Goal: Find specific page/section: Find specific page/section

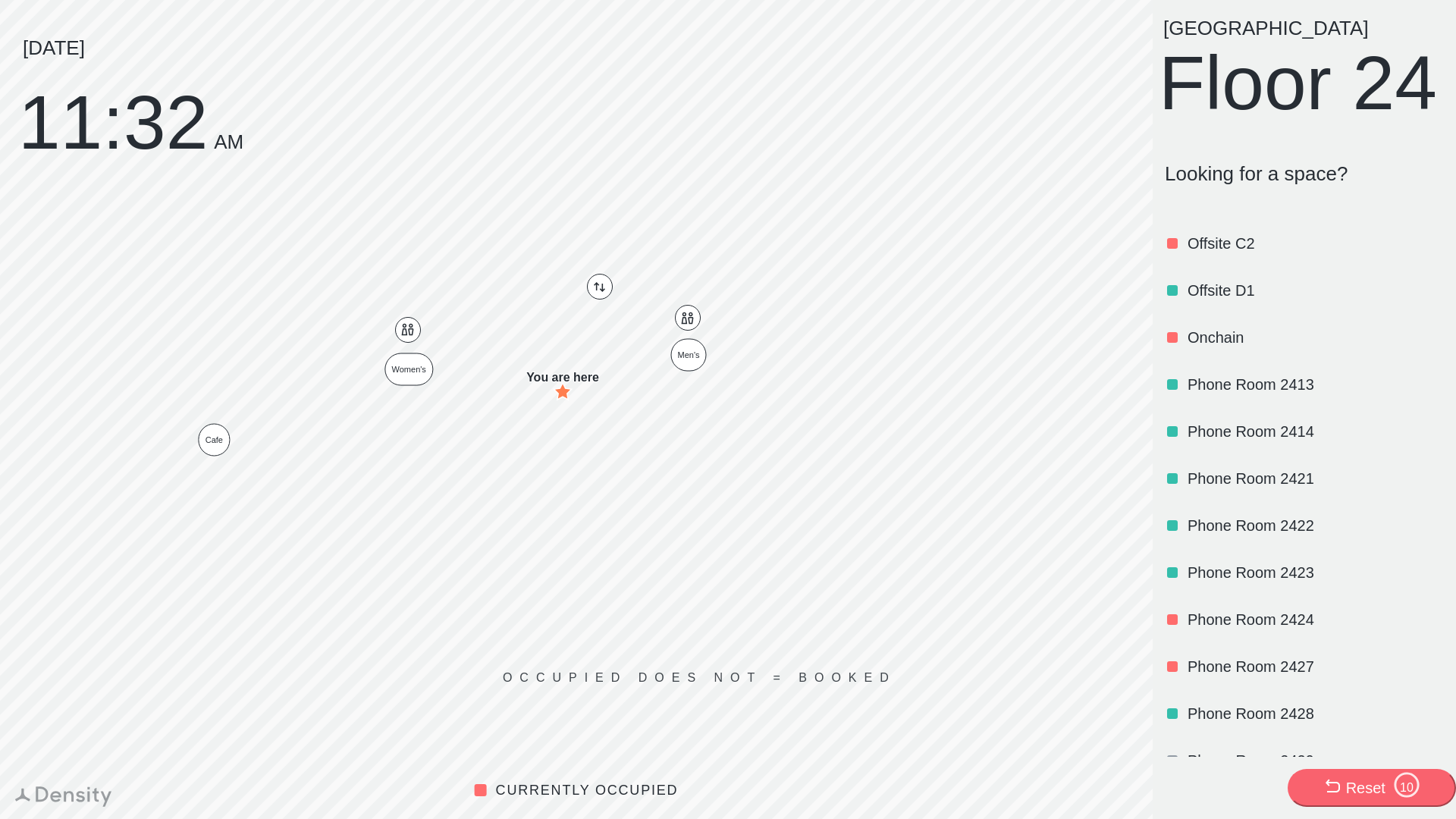
scroll to position [934, 0]
click at [1194, 345] on p "Onchain" at bounding box center [1314, 335] width 253 height 21
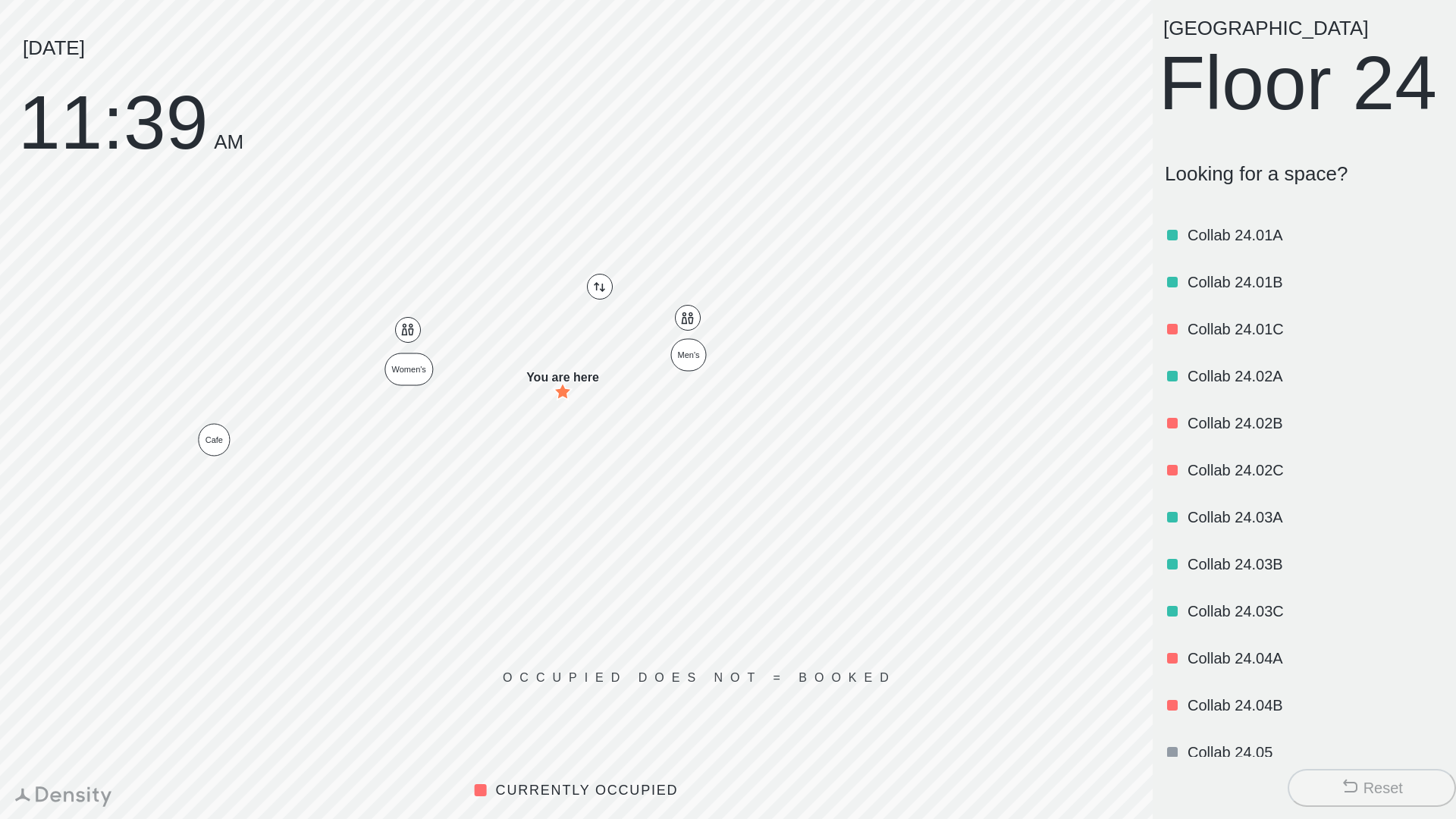
click at [1222, 246] on p "Collab 24.01A" at bounding box center [1314, 235] width 253 height 21
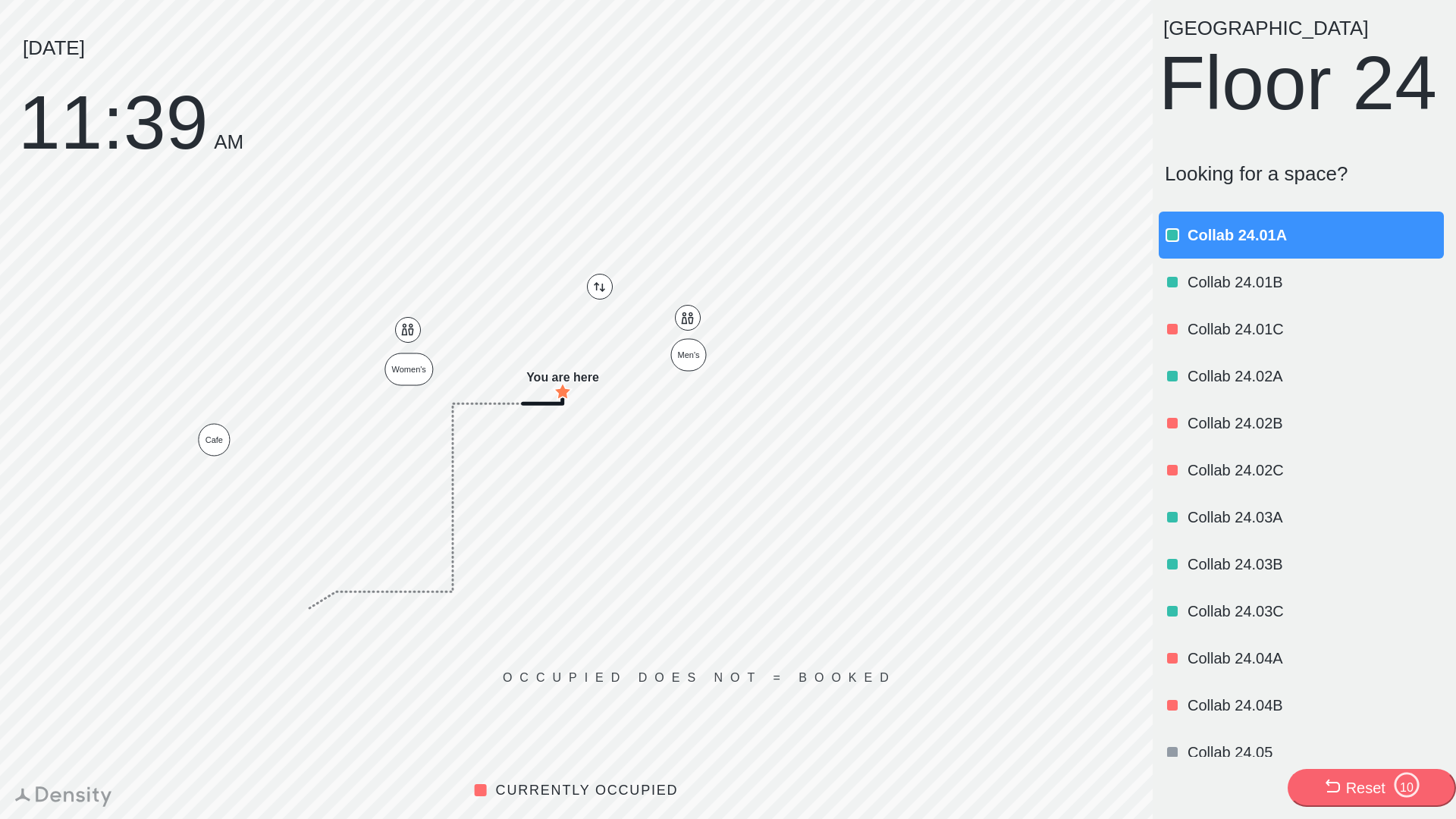
click at [1219, 246] on p "Collab 24.01A" at bounding box center [1314, 235] width 253 height 21
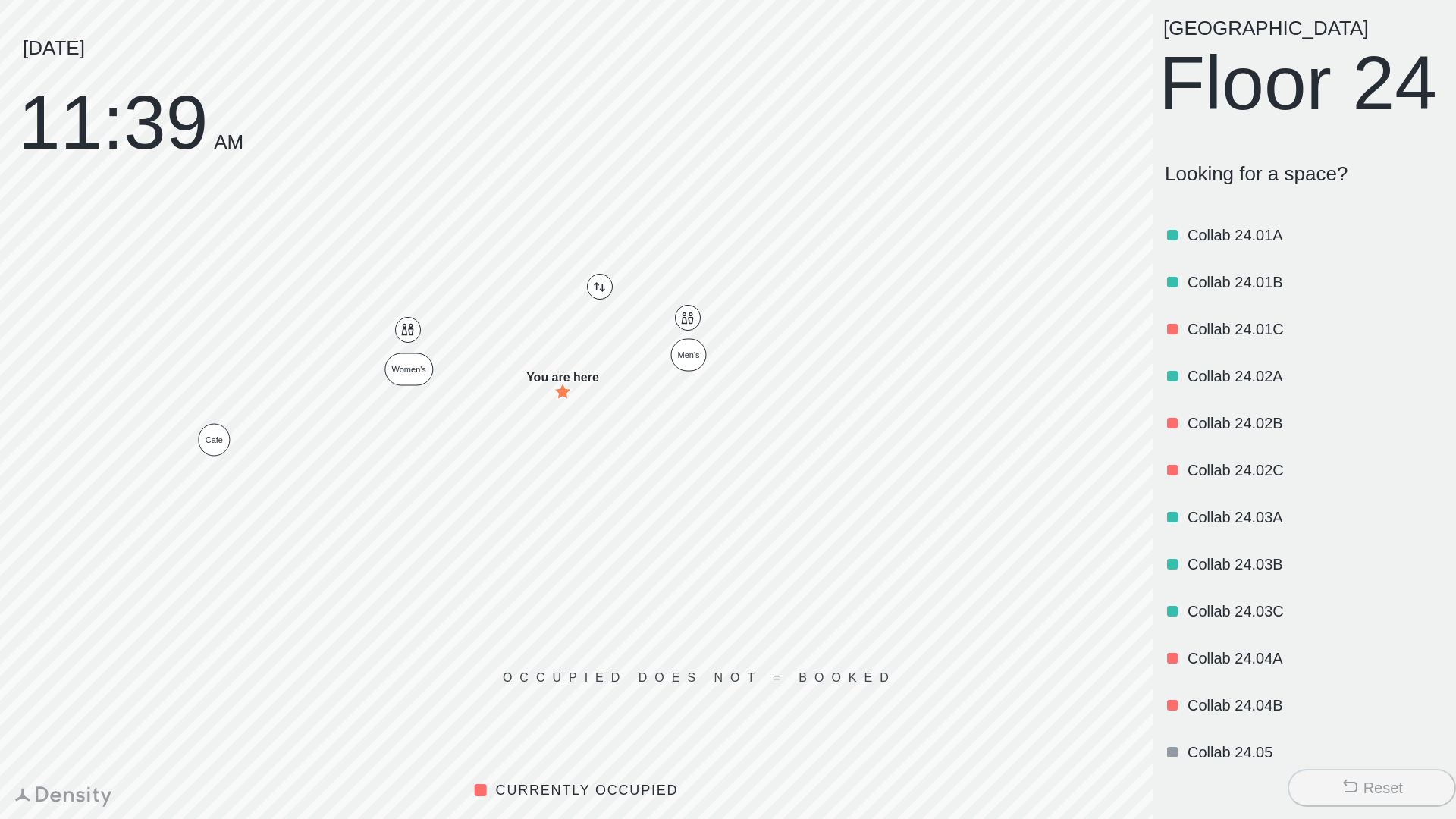
click at [1244, 246] on p "Collab 24.01A" at bounding box center [1314, 235] width 253 height 21
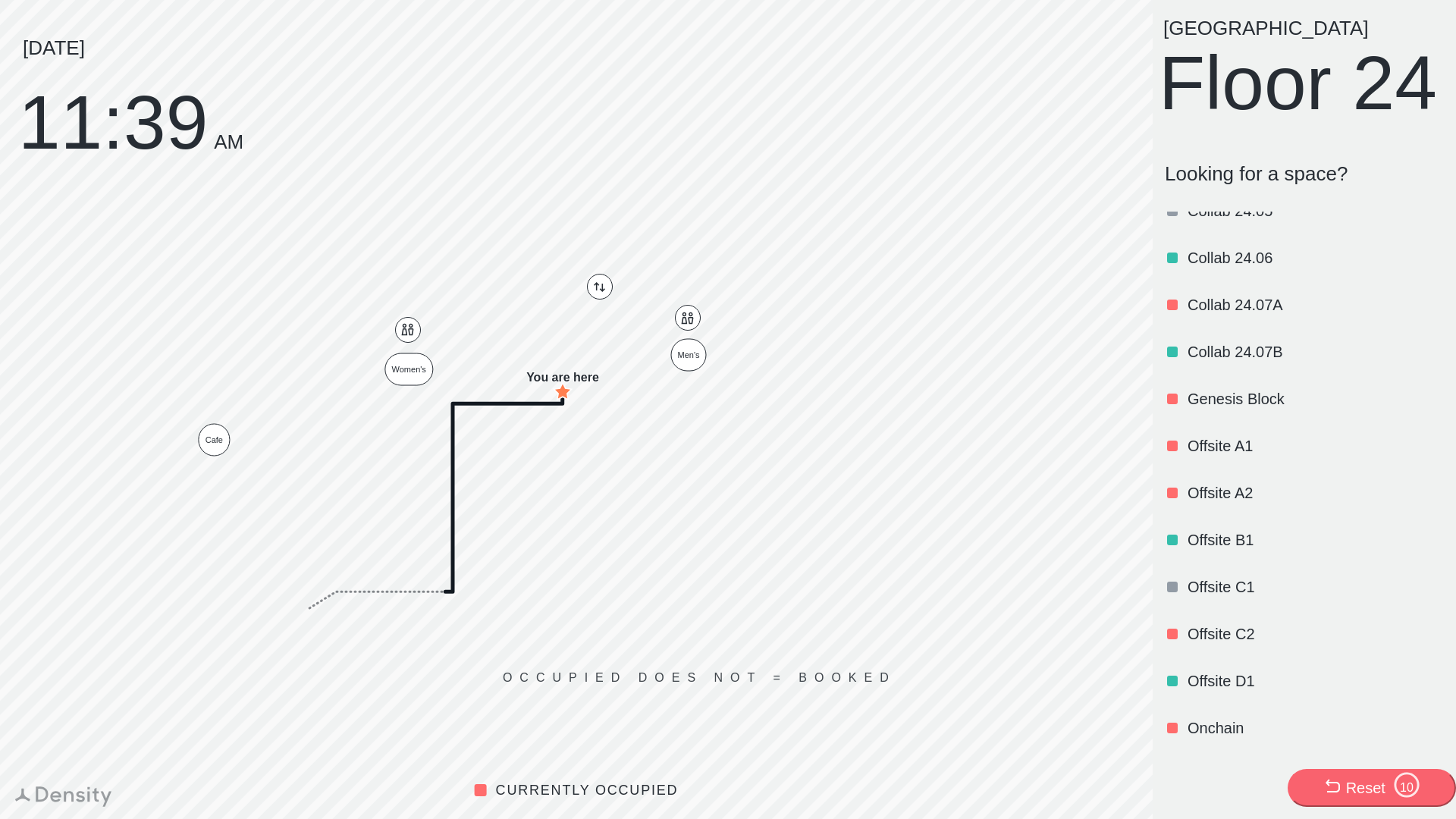
scroll to position [562, 0]
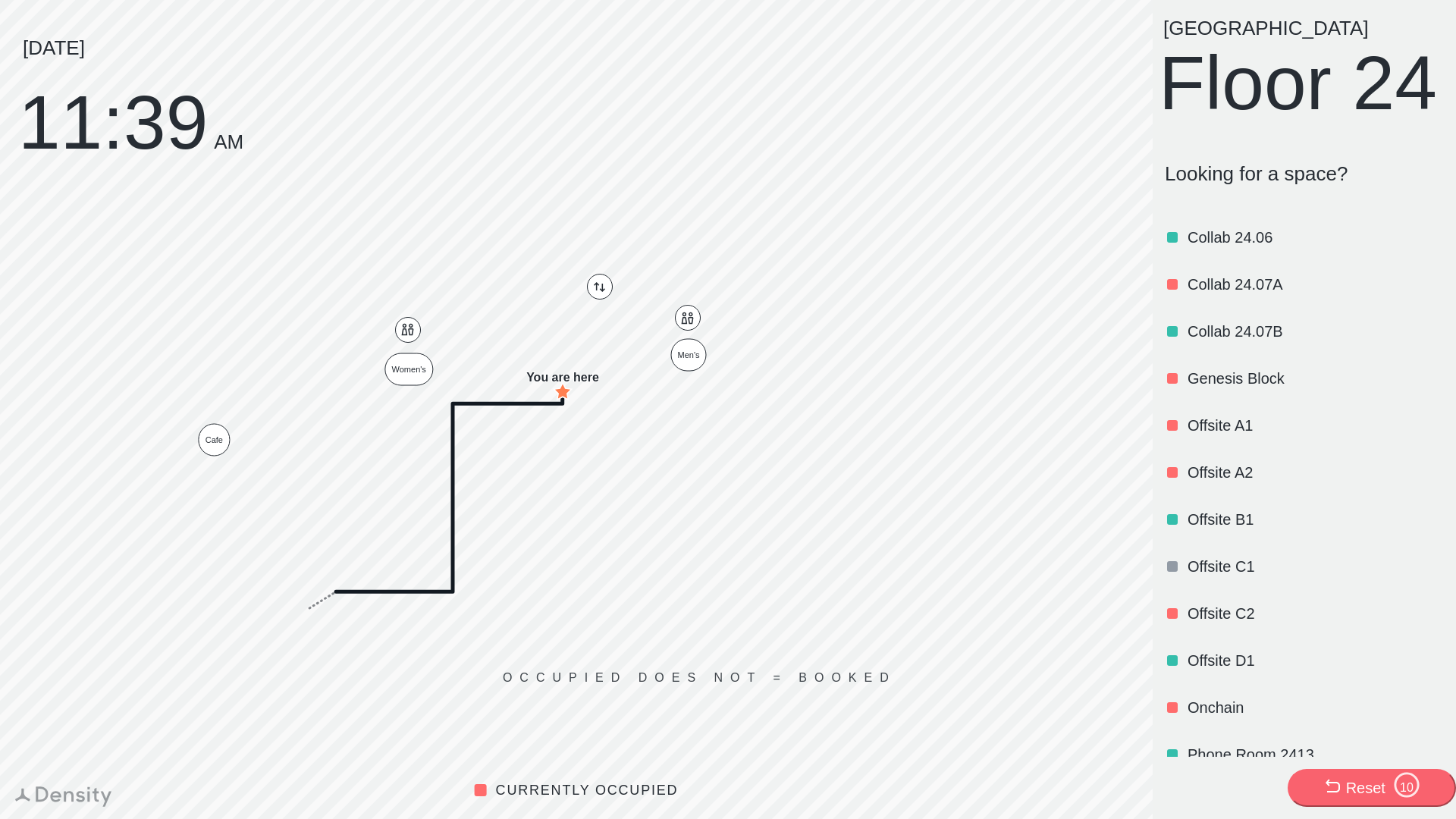
click at [1227, 436] on p "Offsite A1" at bounding box center [1314, 425] width 253 height 21
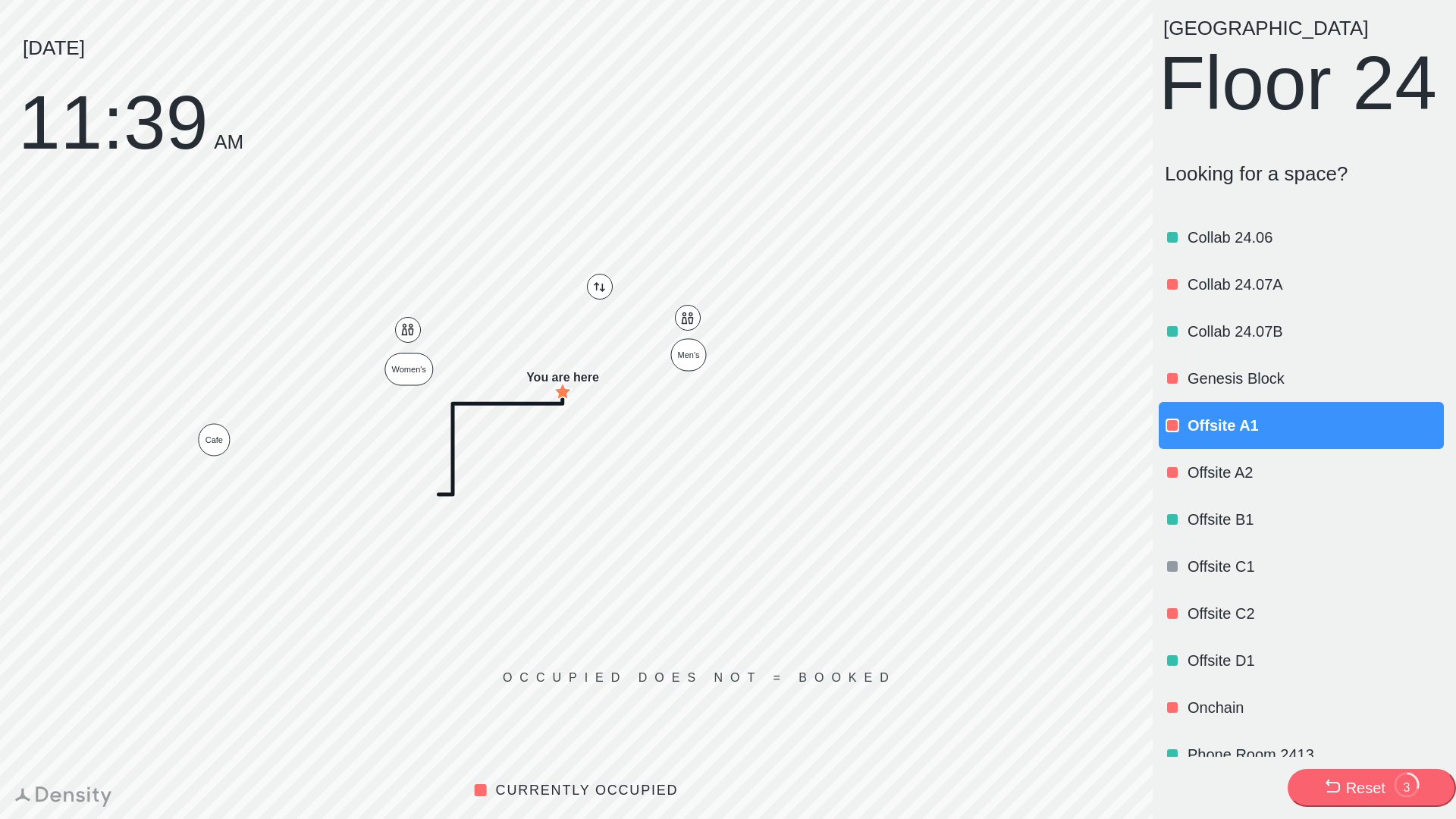
click at [1328, 451] on div "Offsite A1" at bounding box center [1314, 425] width 253 height 51
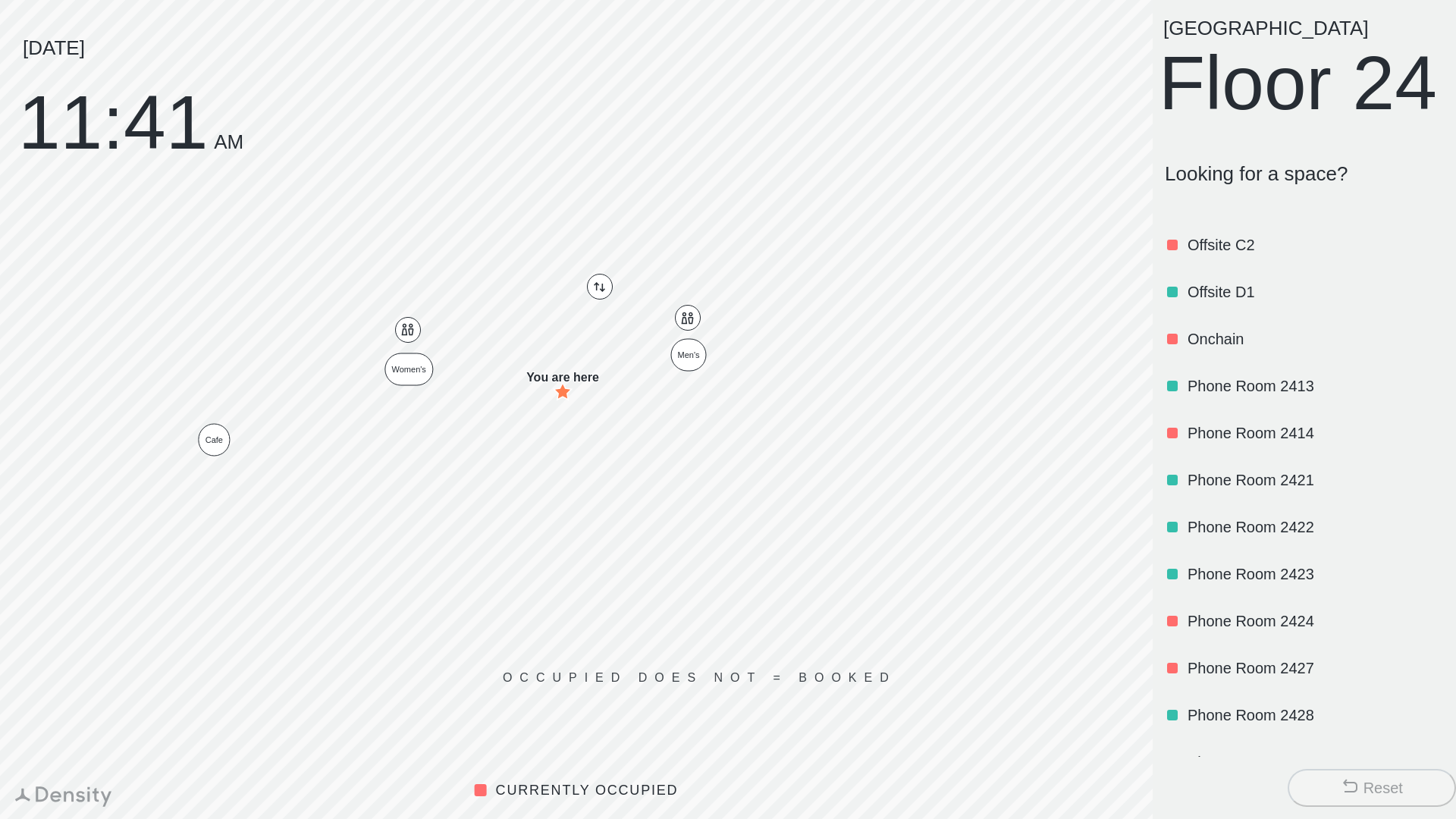
scroll to position [0, 0]
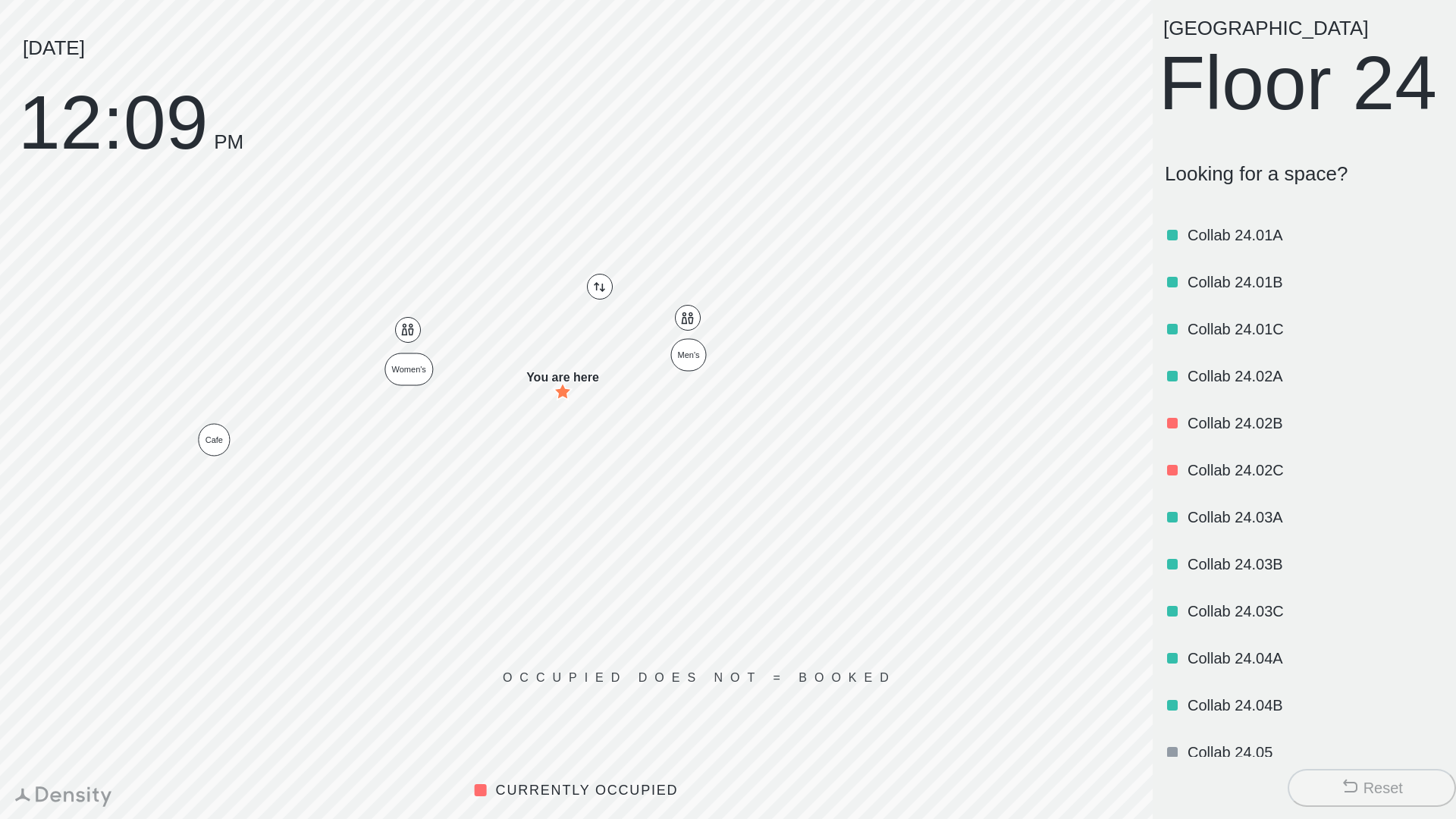
click at [1353, 776] on button "Reset" at bounding box center [1371, 787] width 168 height 38
click at [1372, 776] on button "Reset" at bounding box center [1371, 787] width 168 height 38
click at [1360, 784] on div "Reset" at bounding box center [1371, 788] width 62 height 21
click at [1356, 787] on icon at bounding box center [1349, 786] width 18 height 18
click at [1353, 788] on icon at bounding box center [1349, 786] width 18 height 18
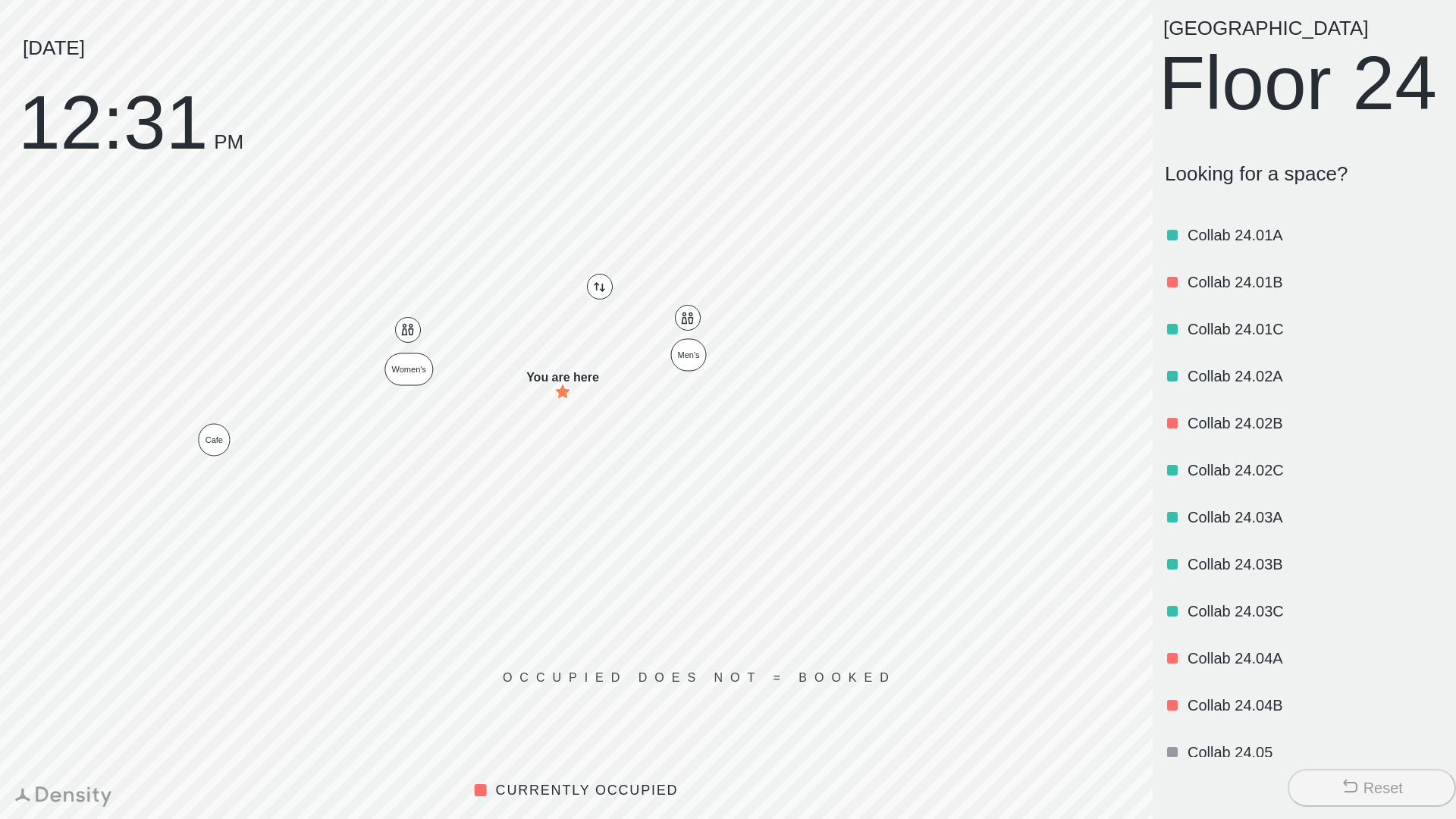
click at [1213, 186] on p "Looking for a space?" at bounding box center [1304, 174] width 279 height 24
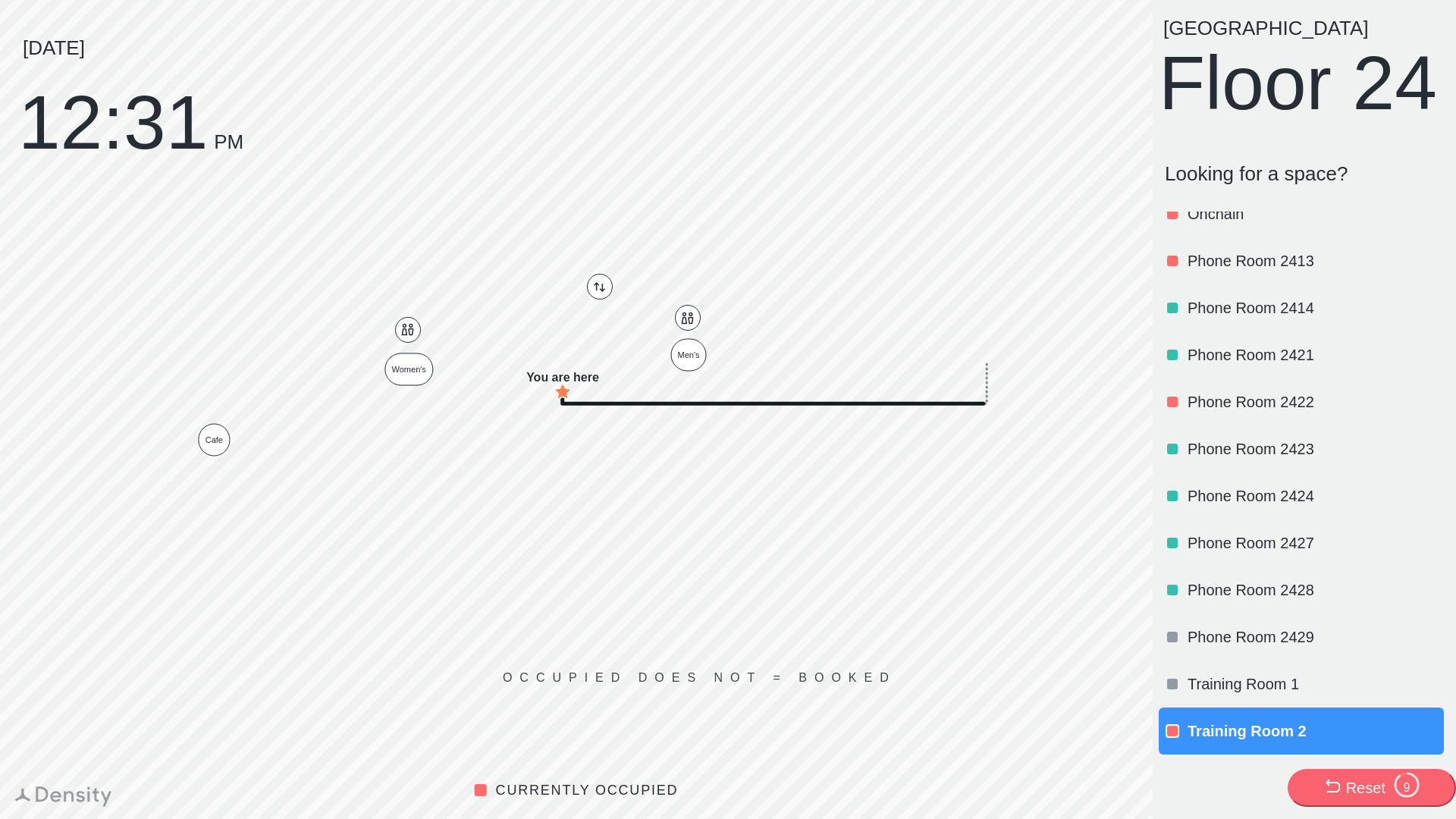
click at [1223, 734] on p "Training Room 2" at bounding box center [1314, 731] width 253 height 21
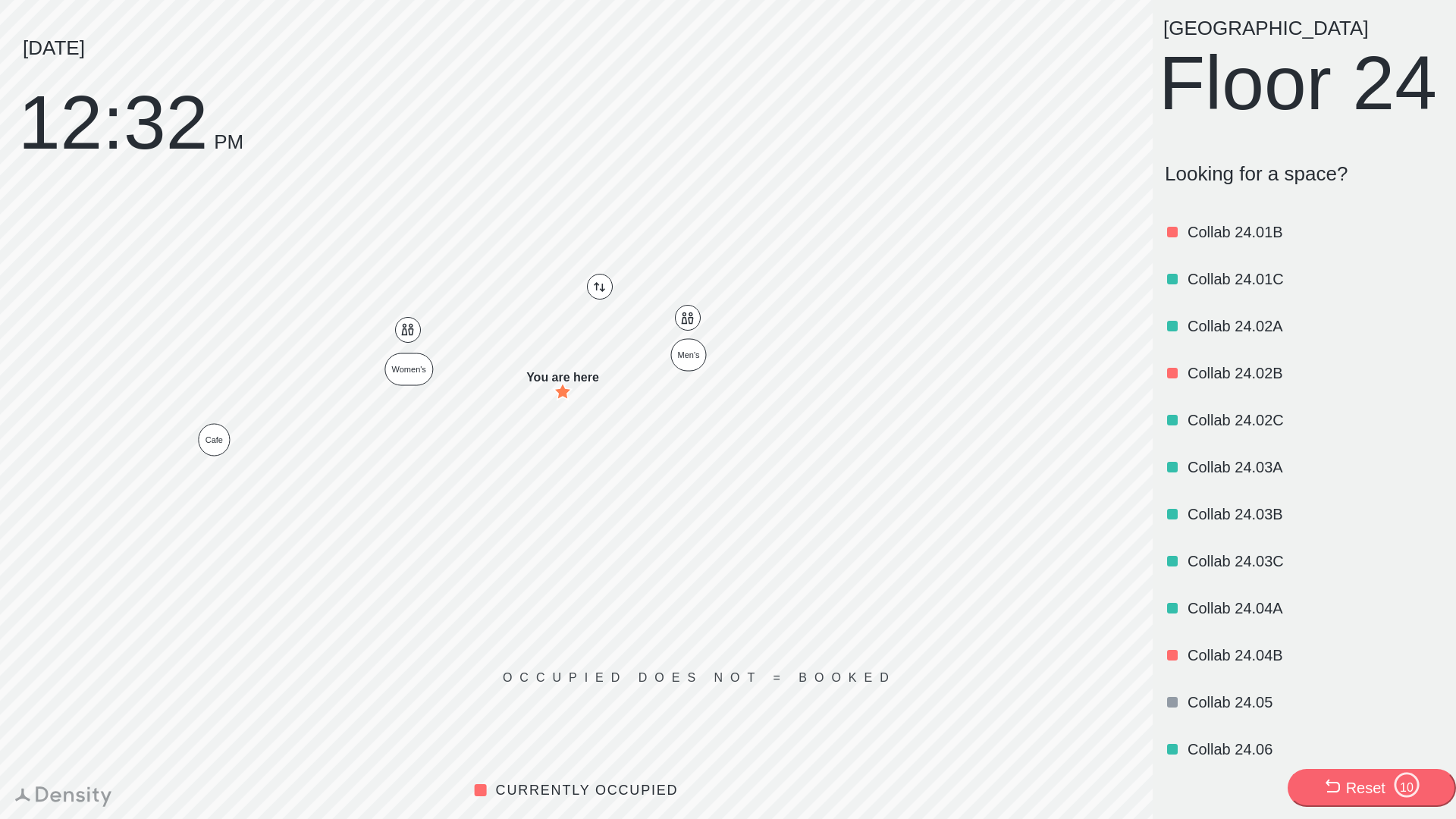
scroll to position [0, 0]
